Goal: Information Seeking & Learning: Learn about a topic

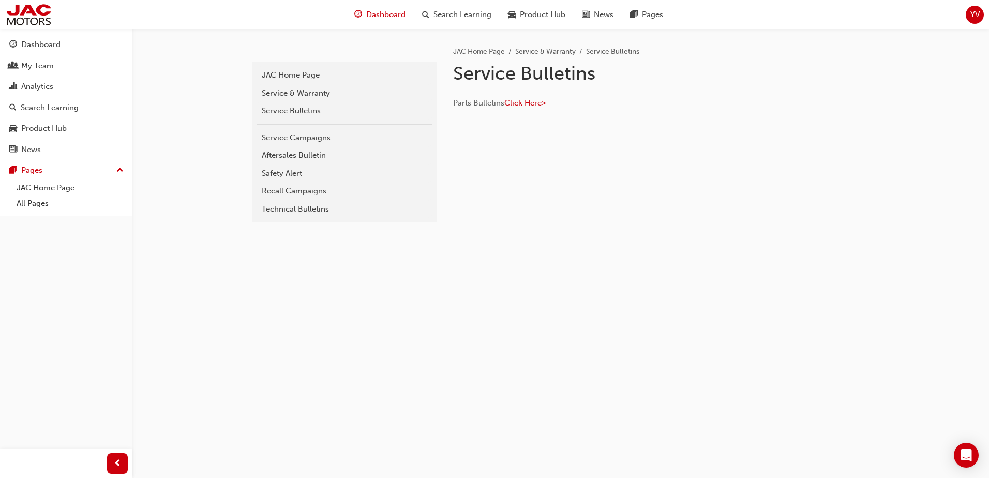
click at [362, 16] on span "guage-icon" at bounding box center [358, 14] width 8 height 13
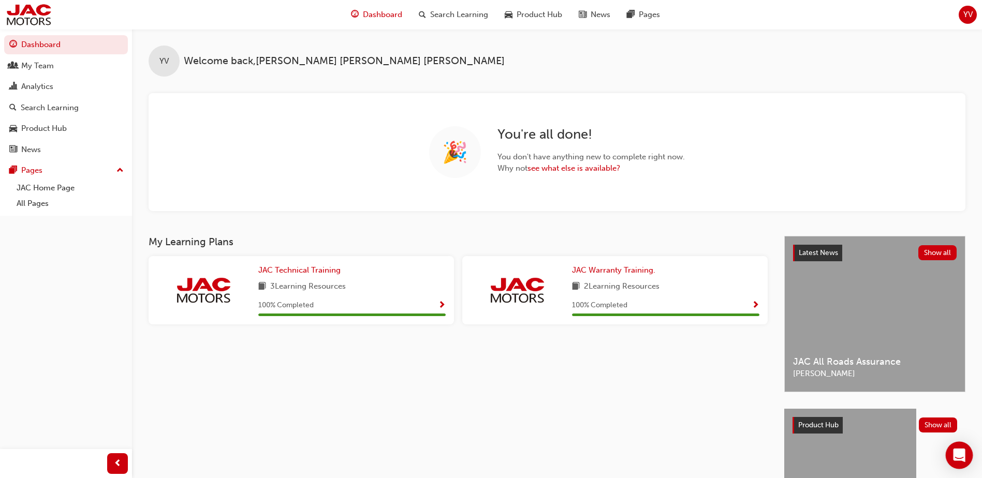
click at [957, 467] on body "Your version of Internet Explorer is outdated and not supported. Please upgrade…" at bounding box center [491, 239] width 982 height 478
click at [953, 460] on icon "Open Intercom Messenger" at bounding box center [958, 455] width 13 height 13
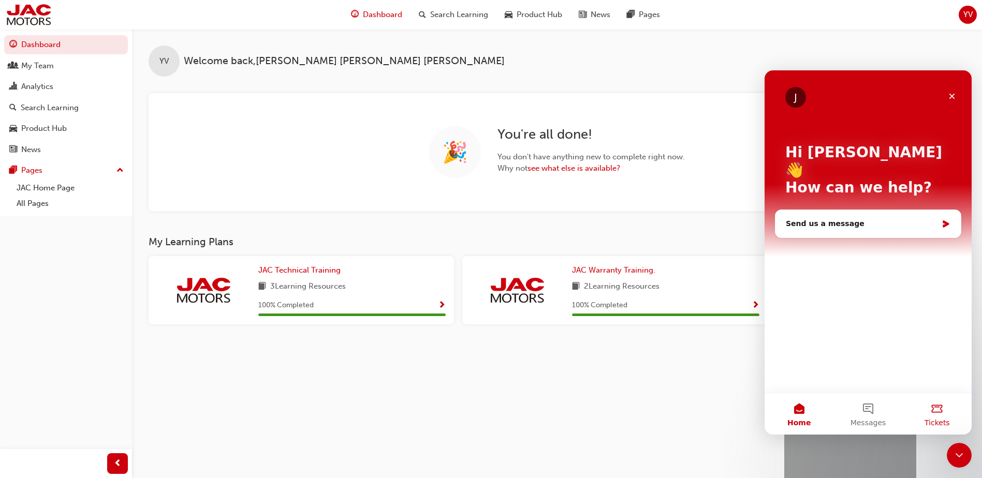
click at [942, 427] on button "Tickets" at bounding box center [937, 413] width 69 height 41
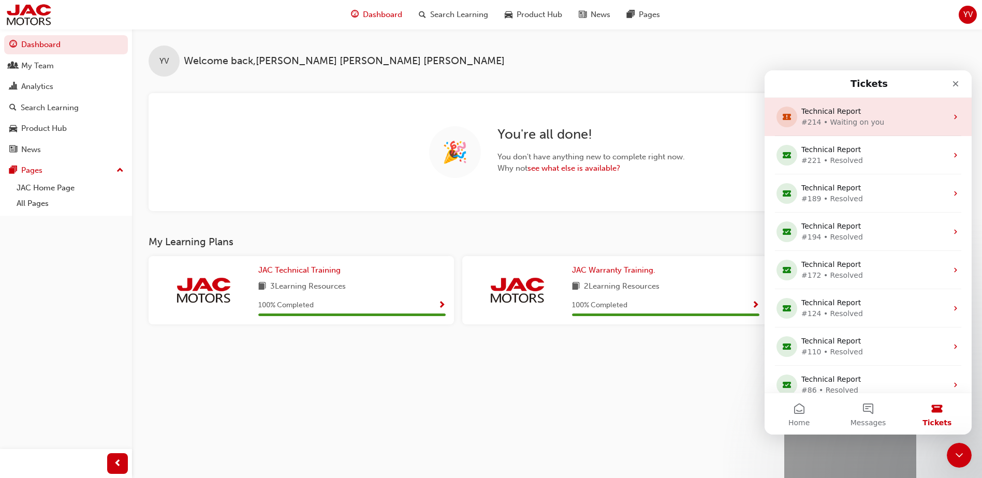
click at [861, 116] on div "Technical Report" at bounding box center [865, 111] width 129 height 11
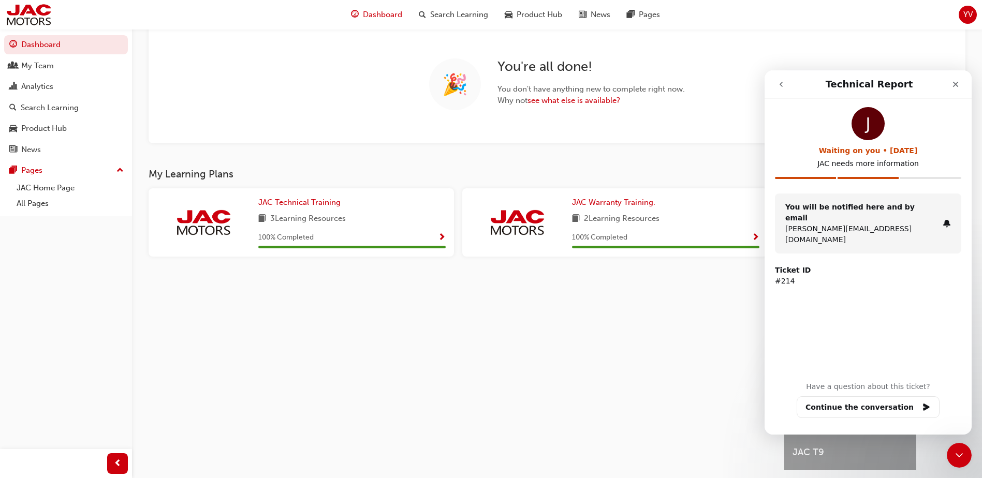
scroll to position [53, 0]
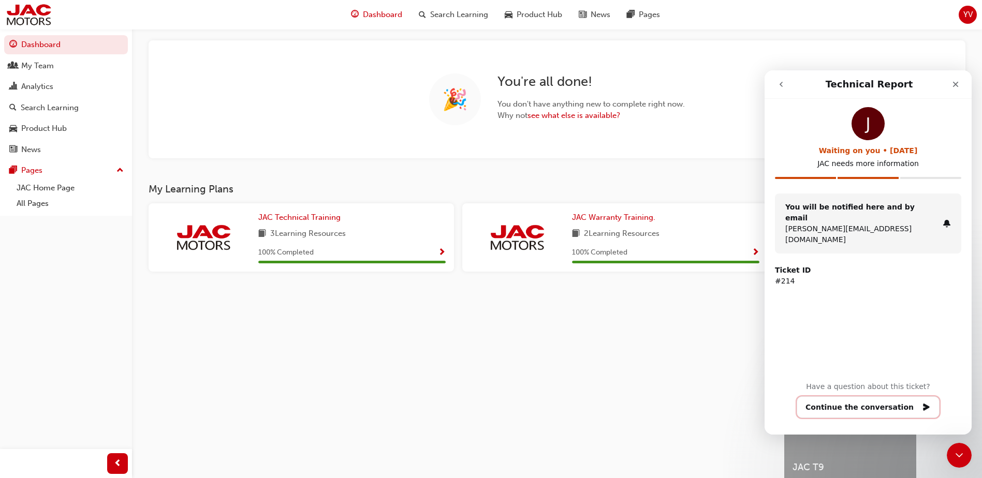
click at [852, 401] on button "Continue the conversation" at bounding box center [867, 407] width 143 height 22
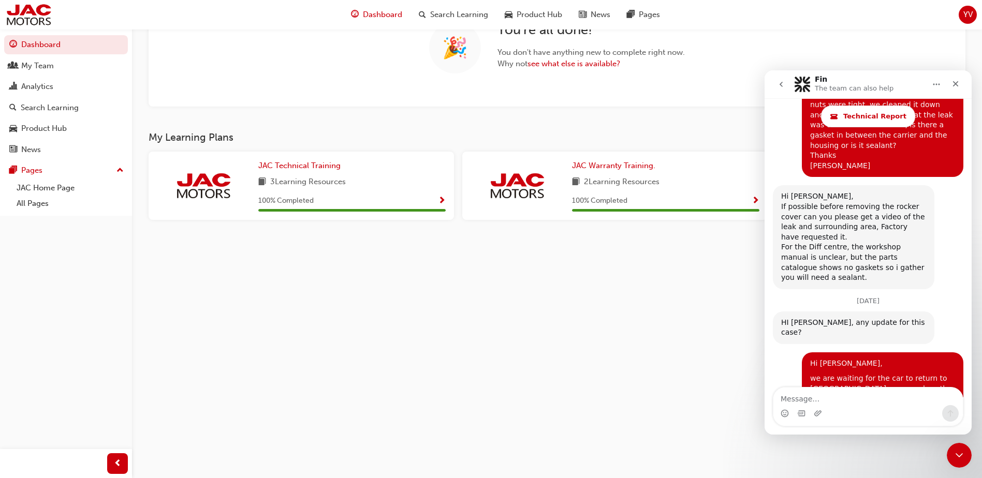
scroll to position [2163, 0]
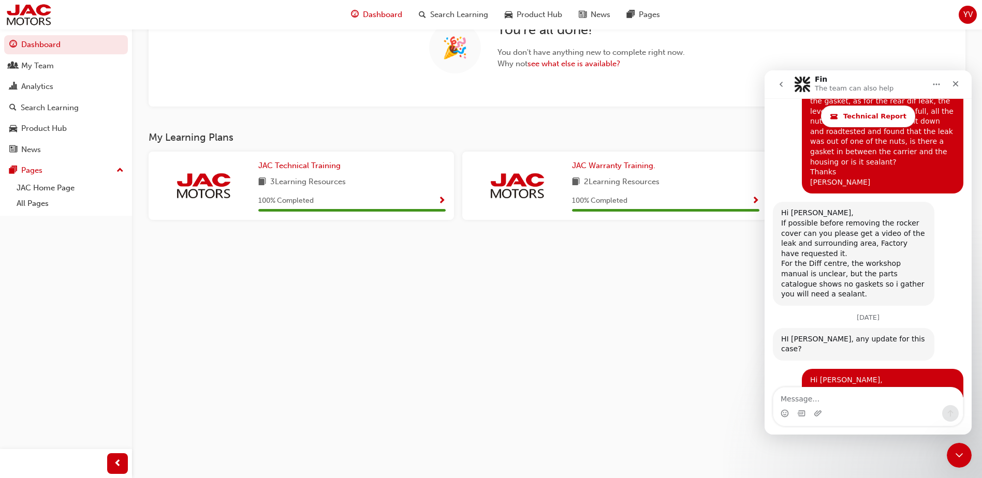
drag, startPoint x: 370, startPoint y: 334, endPoint x: 616, endPoint y: 69, distance: 361.4
click at [377, 327] on div "My Learning Plans JAC Technical Training 3 Learning Resources 100 % Completed J…" at bounding box center [466, 291] width 635 height 321
